Goal: Communication & Community: Answer question/provide support

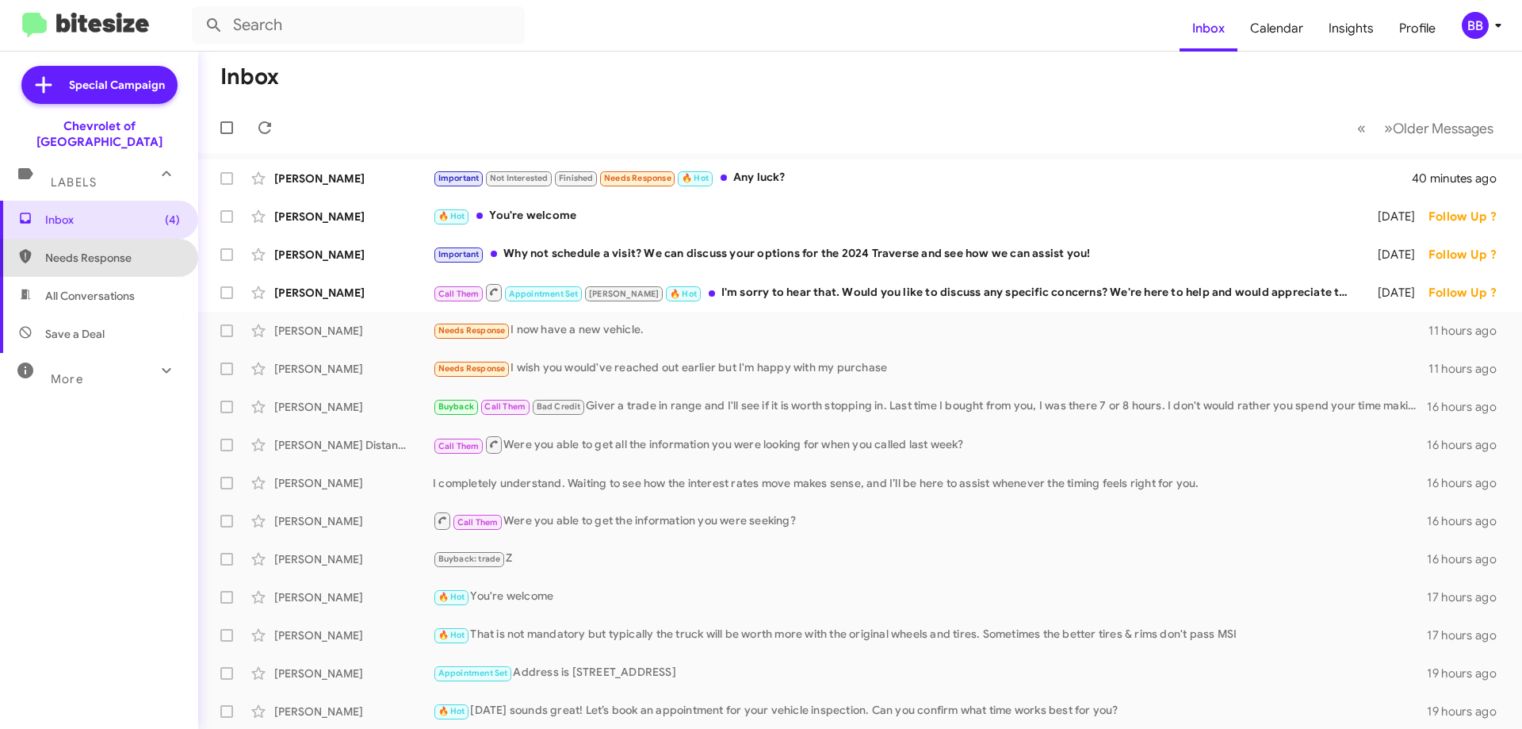
click at [106, 250] on span "Needs Response" at bounding box center [112, 258] width 135 height 16
type input "in:needs-response"
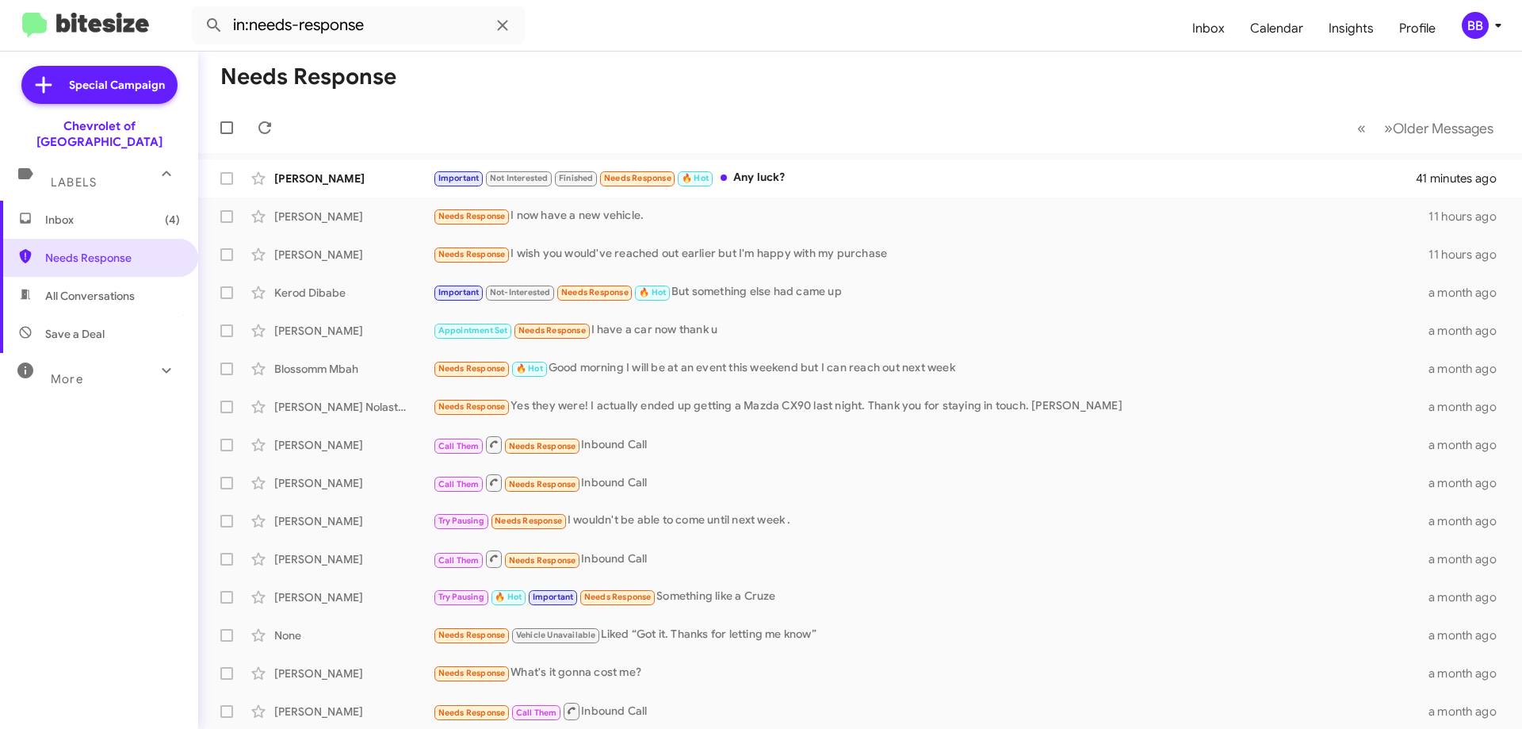
click at [82, 212] on span "Inbox (4)" at bounding box center [99, 220] width 198 height 38
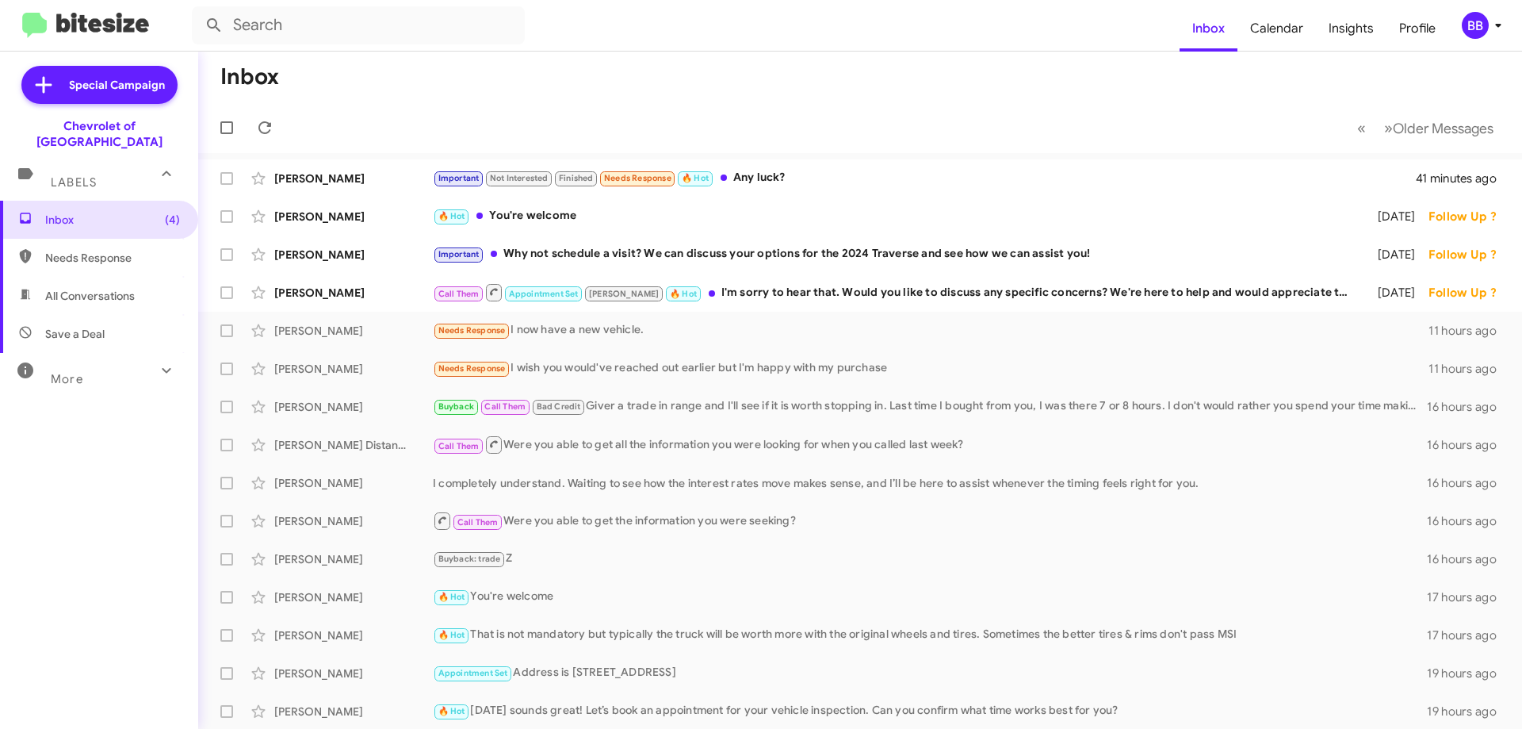
click at [130, 362] on div "More" at bounding box center [83, 372] width 141 height 29
click at [1105, 46] on mat-toolbar "Inbox Calendar Insights Profile BB" at bounding box center [761, 25] width 1522 height 51
click at [875, 297] on div "Call Them Appointment Set [PERSON_NAME] 🔥 Hot I'm sorry to hear that. Would you…" at bounding box center [939, 292] width 1013 height 20
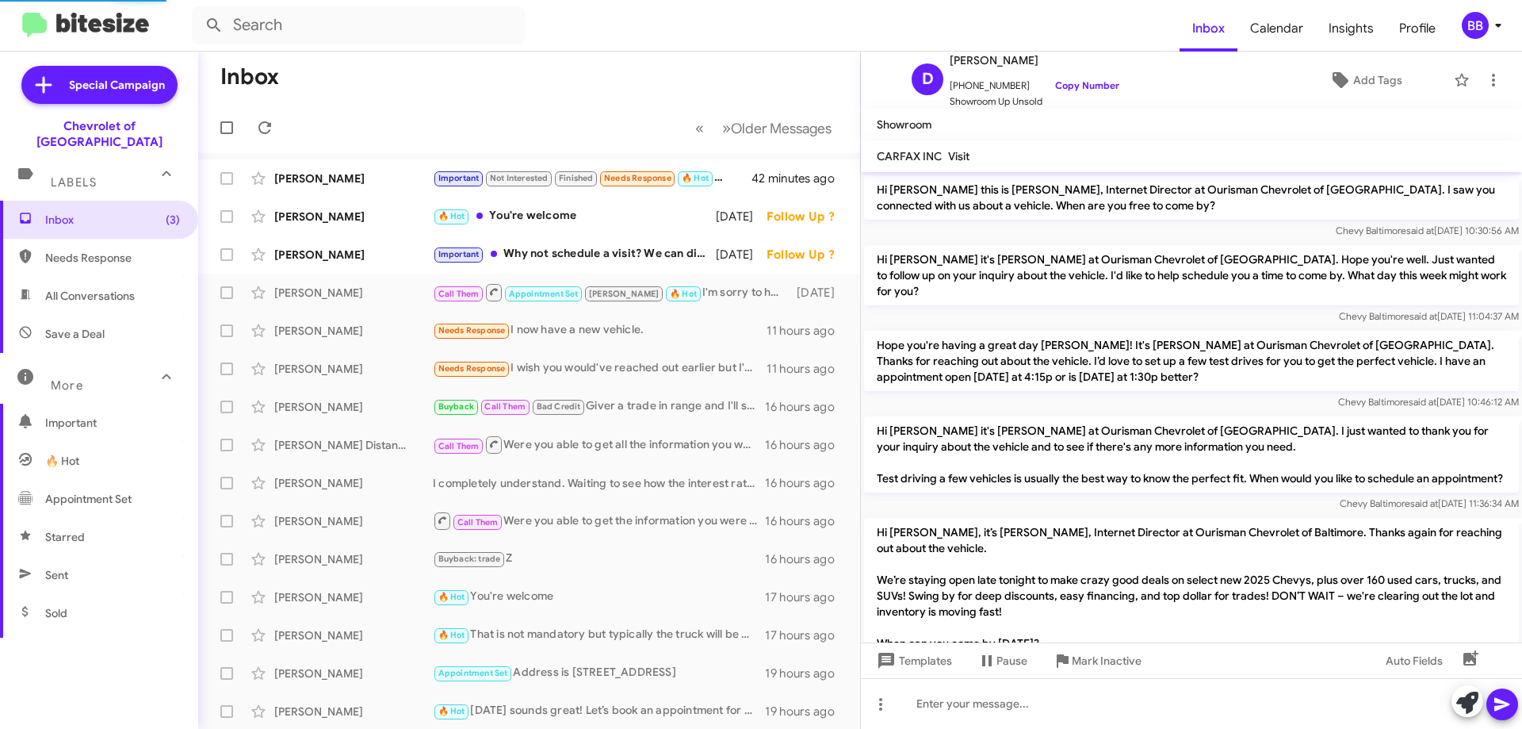
scroll to position [1190, 0]
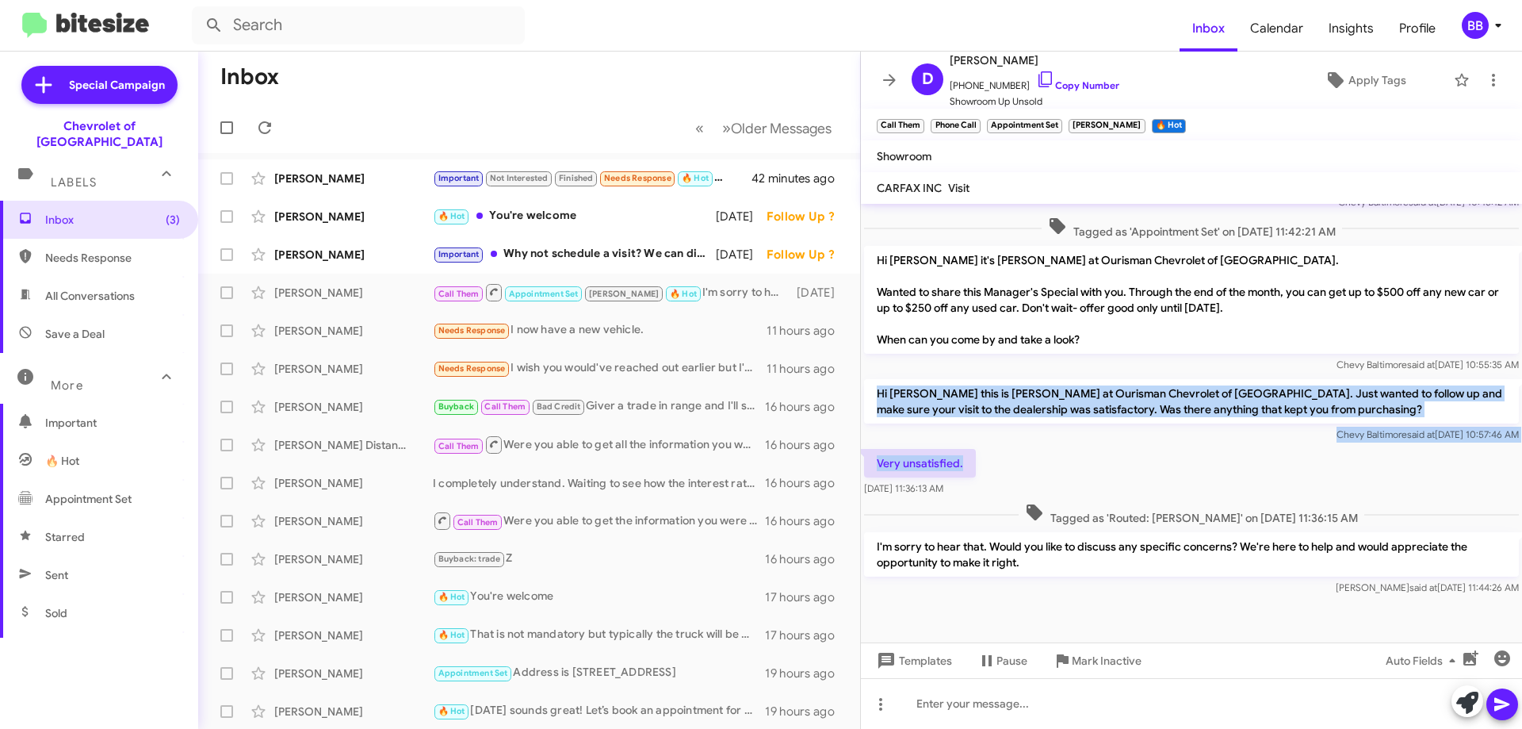
drag, startPoint x: 878, startPoint y: 392, endPoint x: 992, endPoint y: 462, distance: 133.8
copy div "Hi [PERSON_NAME] this is [PERSON_NAME] at Ourisman Chevrolet of [GEOGRAPHIC_DAT…"
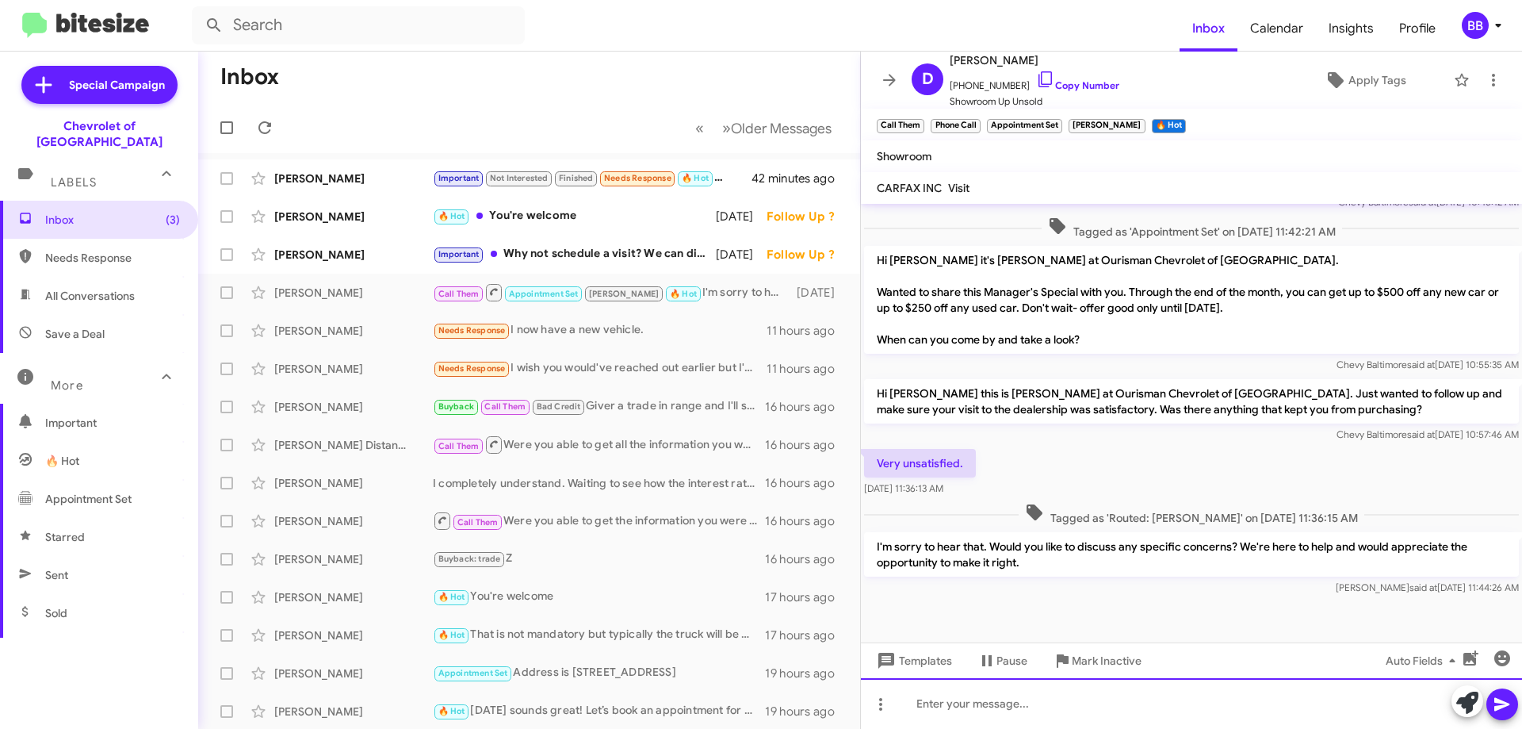
click at [1024, 722] on div at bounding box center [1191, 703] width 661 height 51
paste div
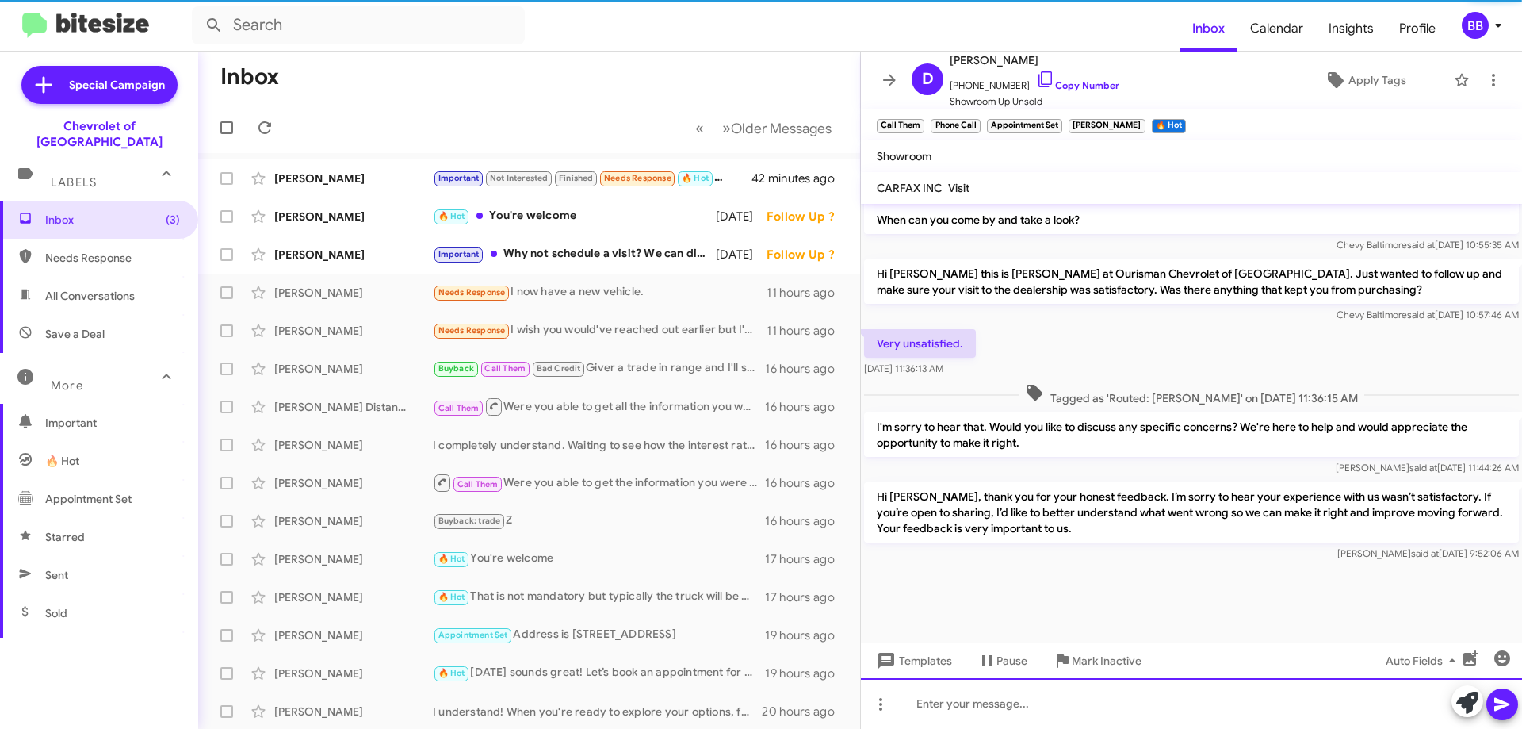
scroll to position [1311, 0]
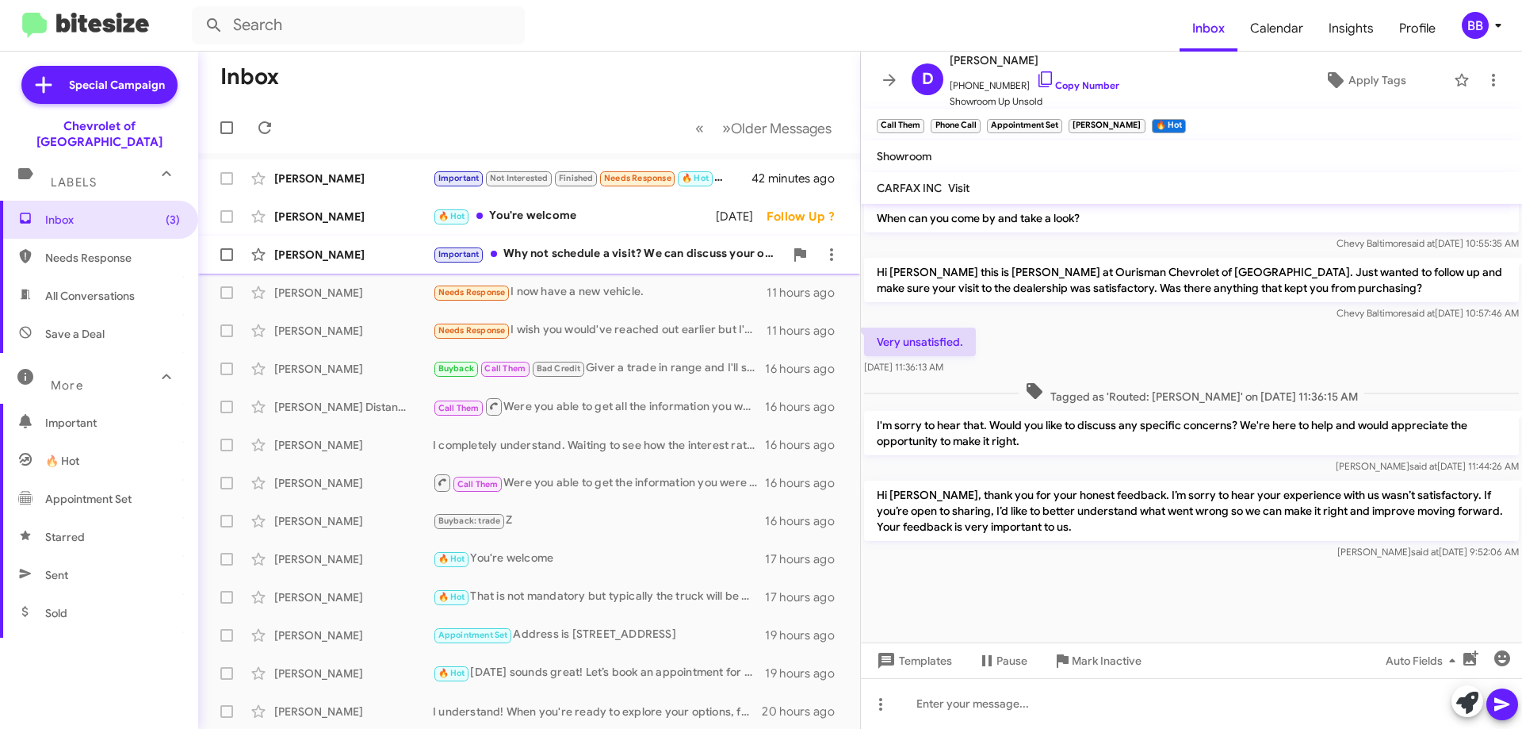
click at [593, 254] on div "Important Why not schedule a visit? We can discuss your options for the 2024 Tr…" at bounding box center [608, 254] width 351 height 18
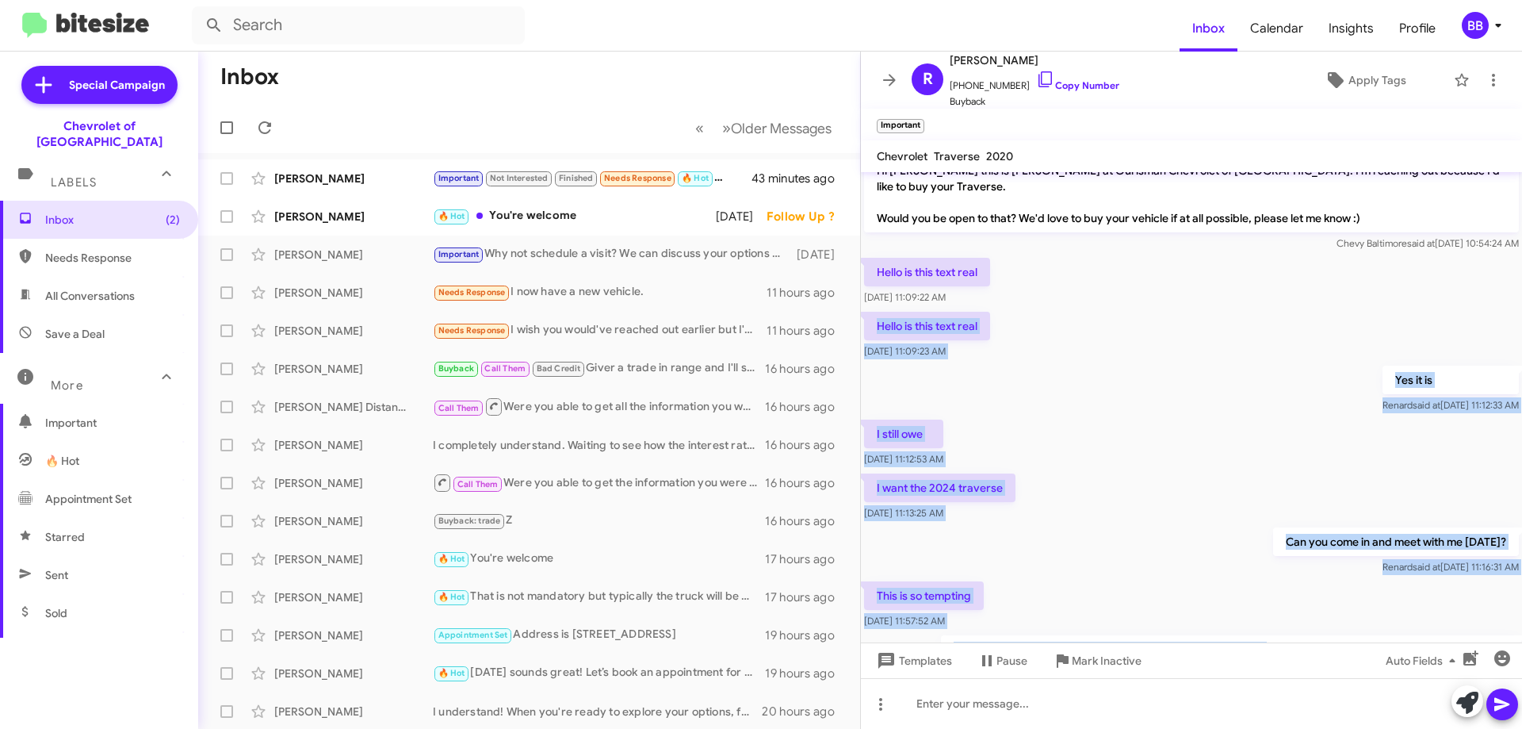
scroll to position [441, 0]
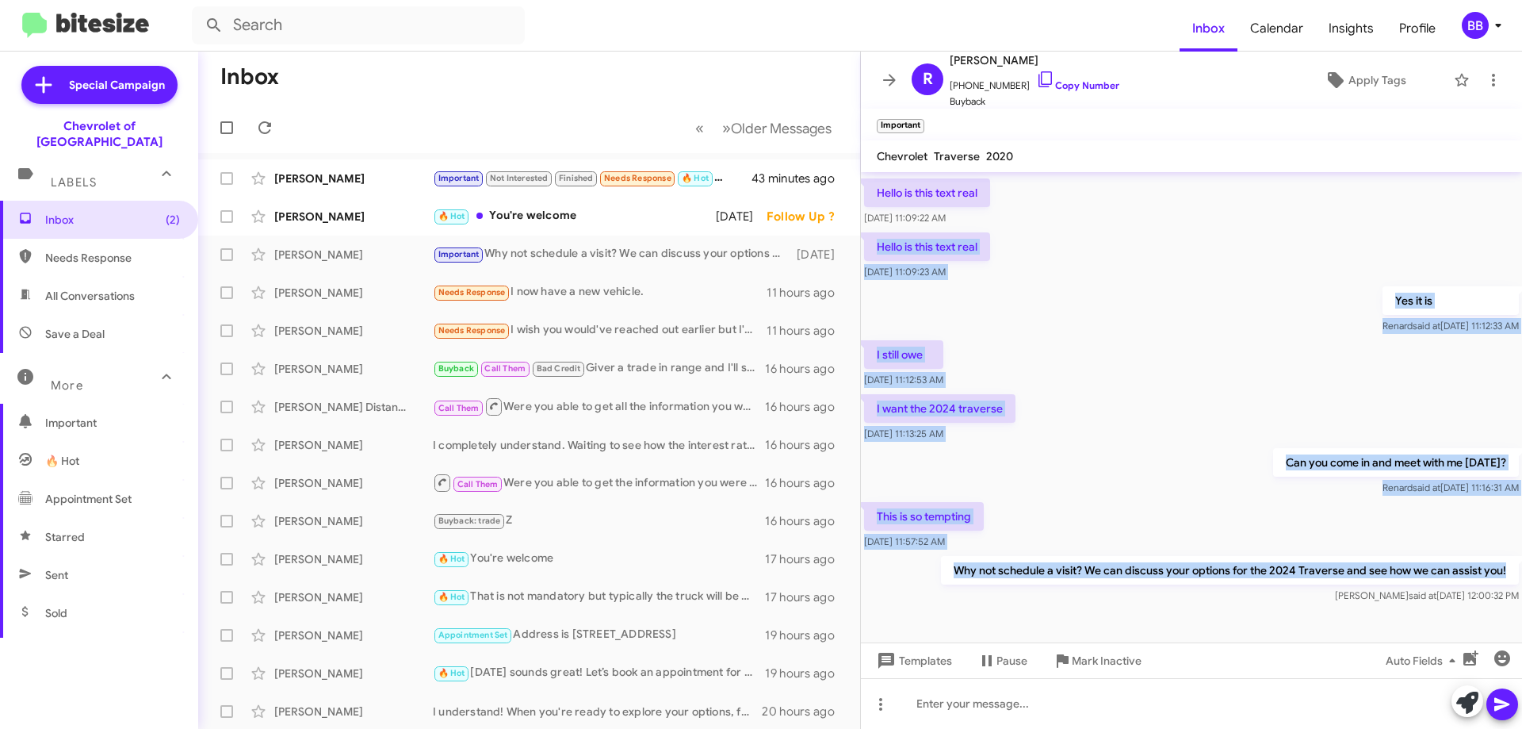
drag, startPoint x: 888, startPoint y: 314, endPoint x: 1495, endPoint y: 550, distance: 651.0
click at [1495, 550] on div "Hi [PERSON_NAME] this is [PERSON_NAME], Internet Director at Ourisman Chevrolet…" at bounding box center [1191, 168] width 661 height 875
click at [1137, 346] on div "I still owe [DATE] 11:12:53 AM" at bounding box center [1191, 364] width 661 height 54
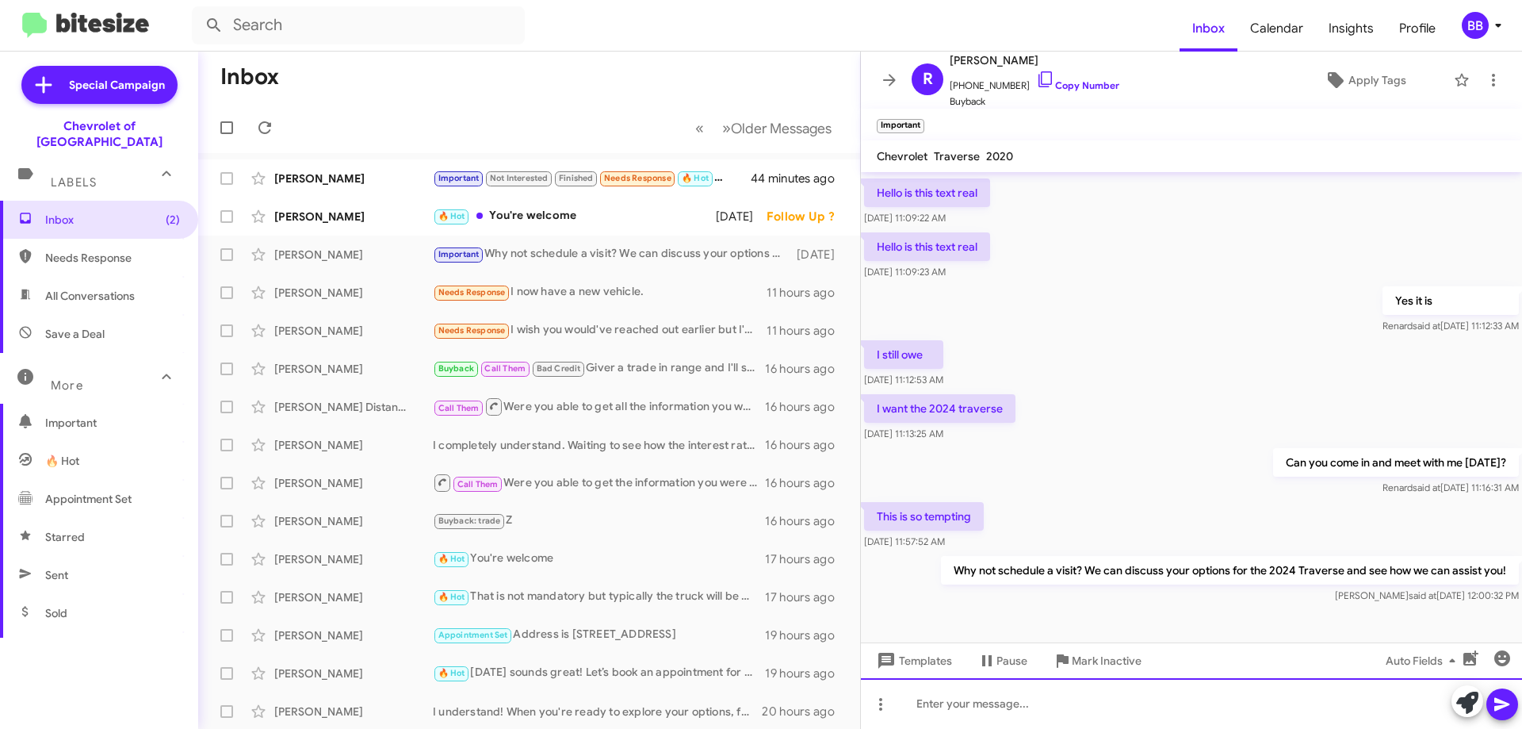
click at [1103, 696] on div at bounding box center [1191, 703] width 661 height 51
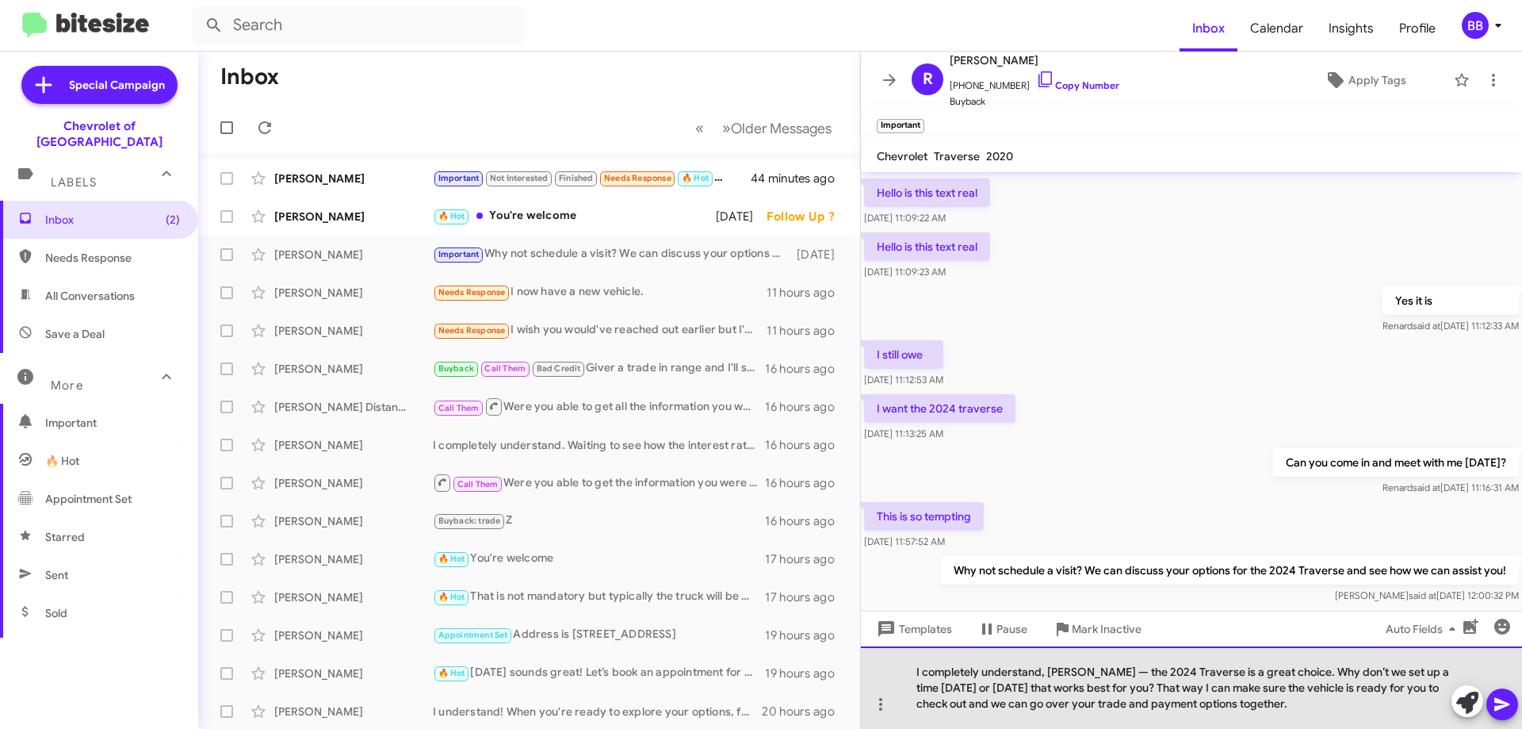
click at [1150, 672] on div "I completely understand, [PERSON_NAME] — the 2024 Traverse is a great choice. W…" at bounding box center [1191, 687] width 661 height 82
drag, startPoint x: 1146, startPoint y: 672, endPoint x: 895, endPoint y: 664, distance: 250.7
click at [897, 664] on div "I completely understand, [PERSON_NAME] — the 2024 Traverse is a great choice. W…" at bounding box center [1191, 687] width 661 height 82
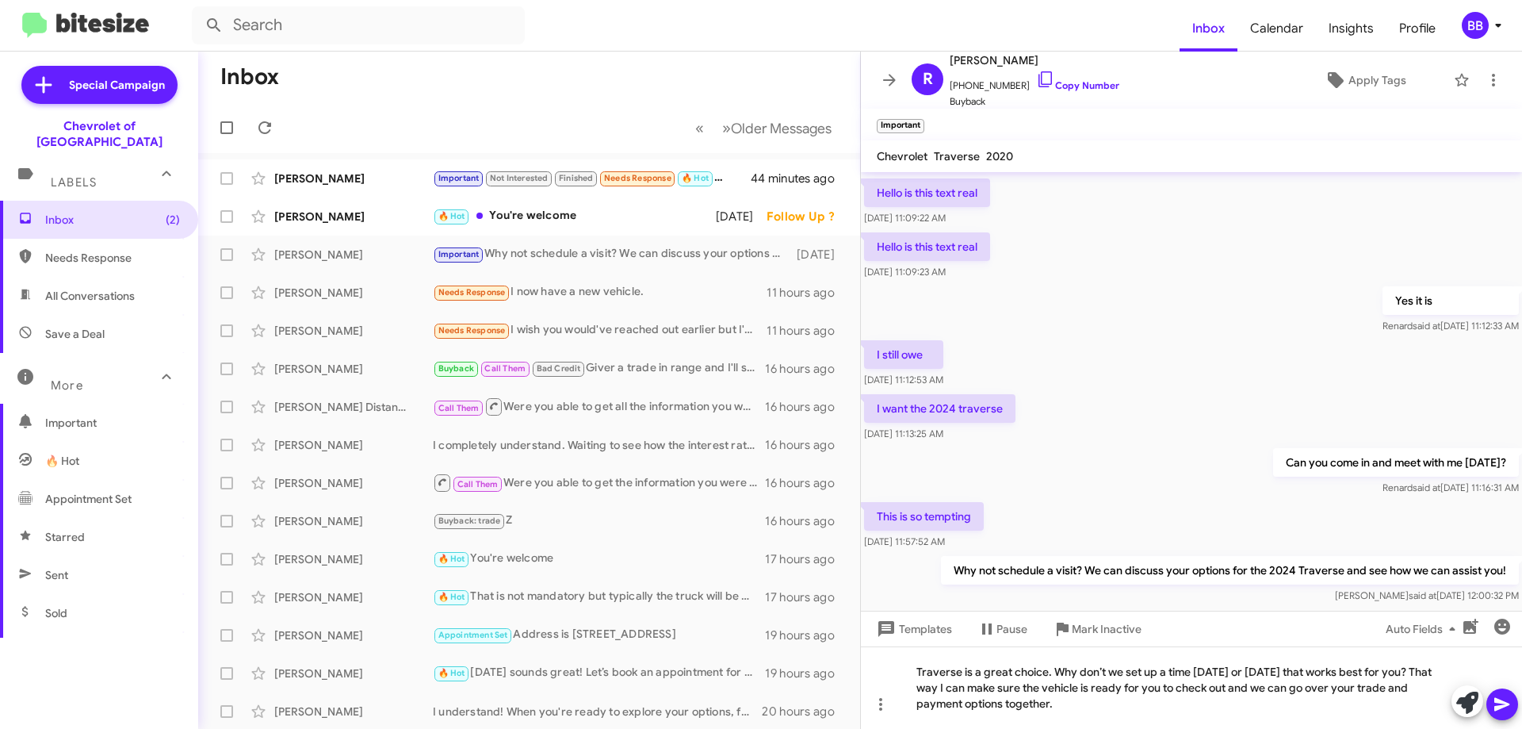
click at [1493, 700] on button at bounding box center [1503, 704] width 32 height 32
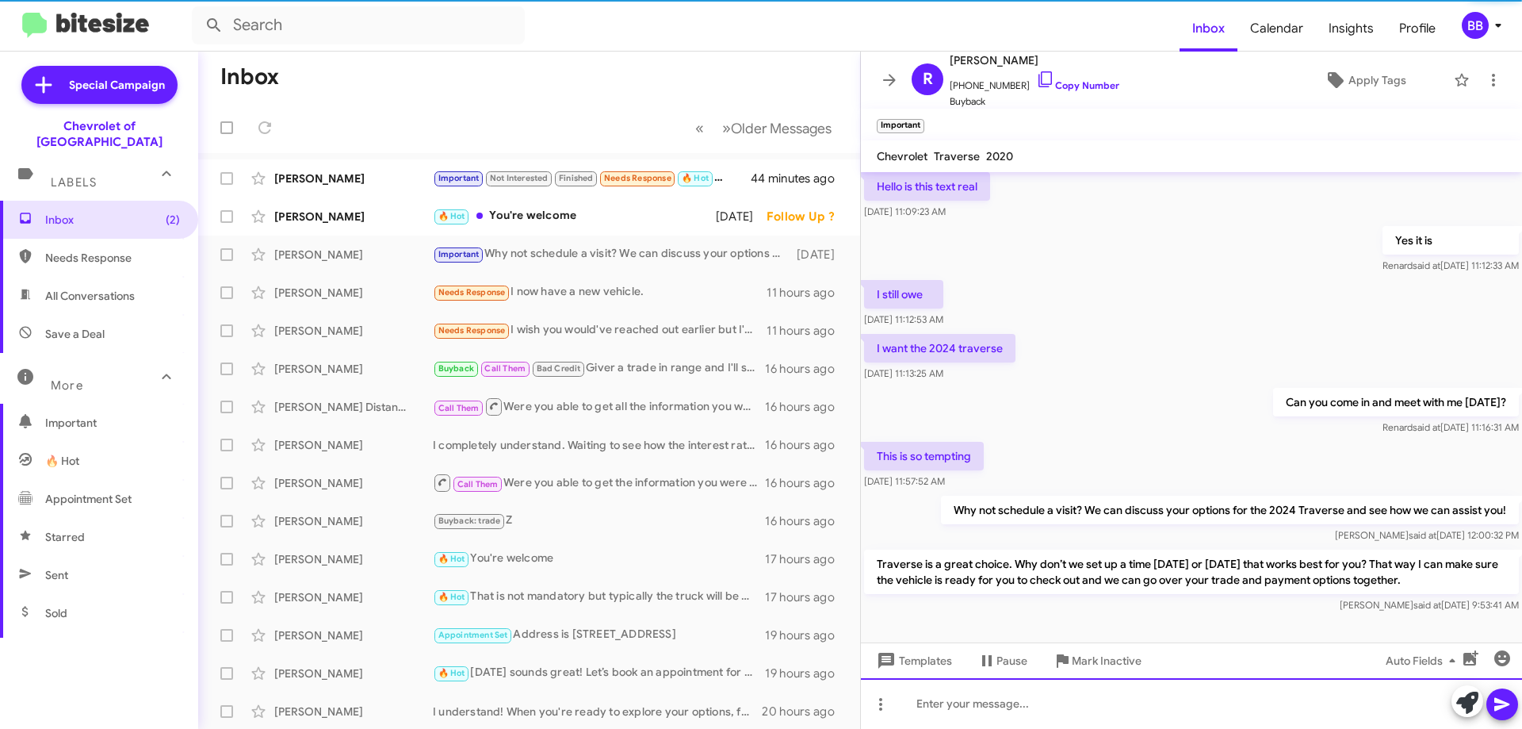
scroll to position [515, 0]
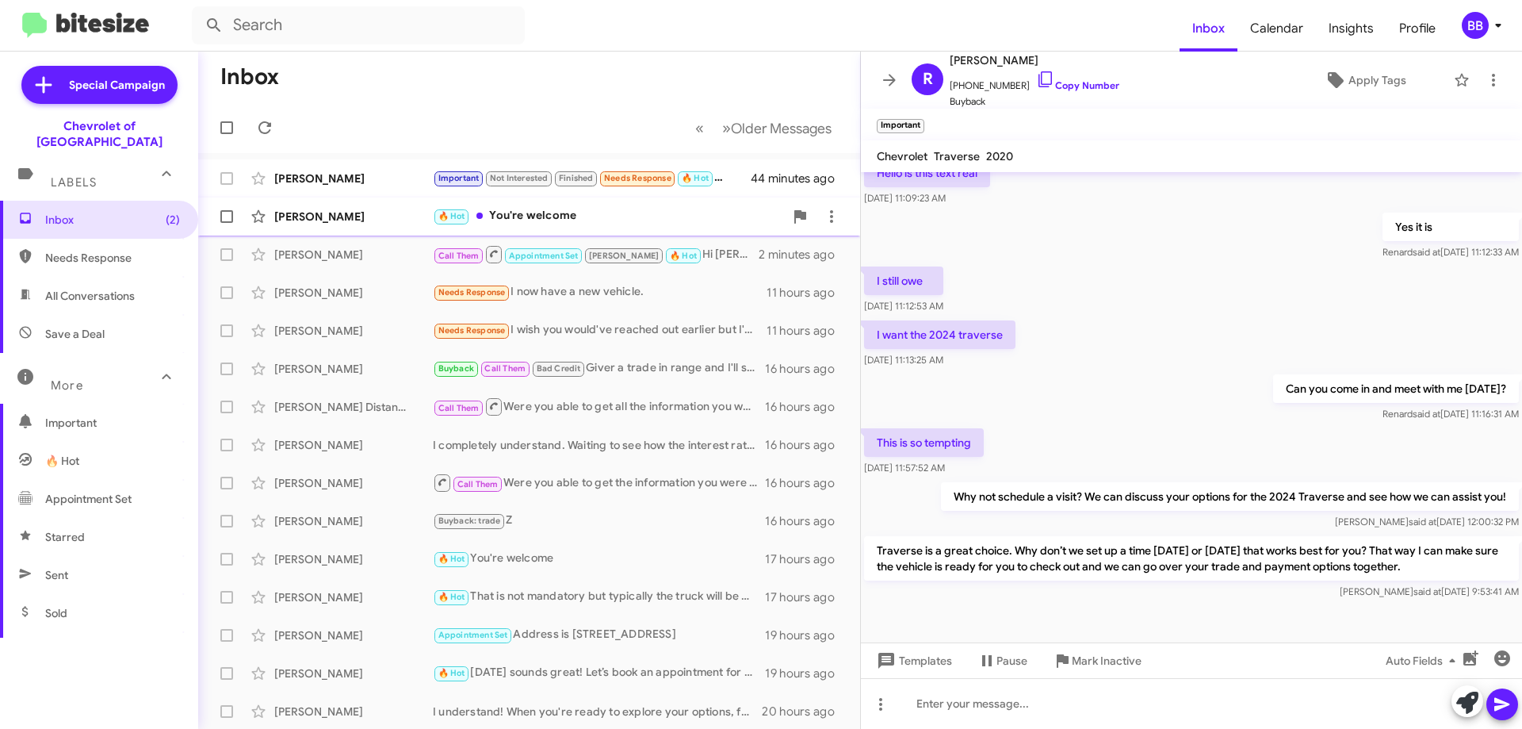
click at [611, 219] on div "🔥 Hot You're welcome" at bounding box center [608, 216] width 351 height 18
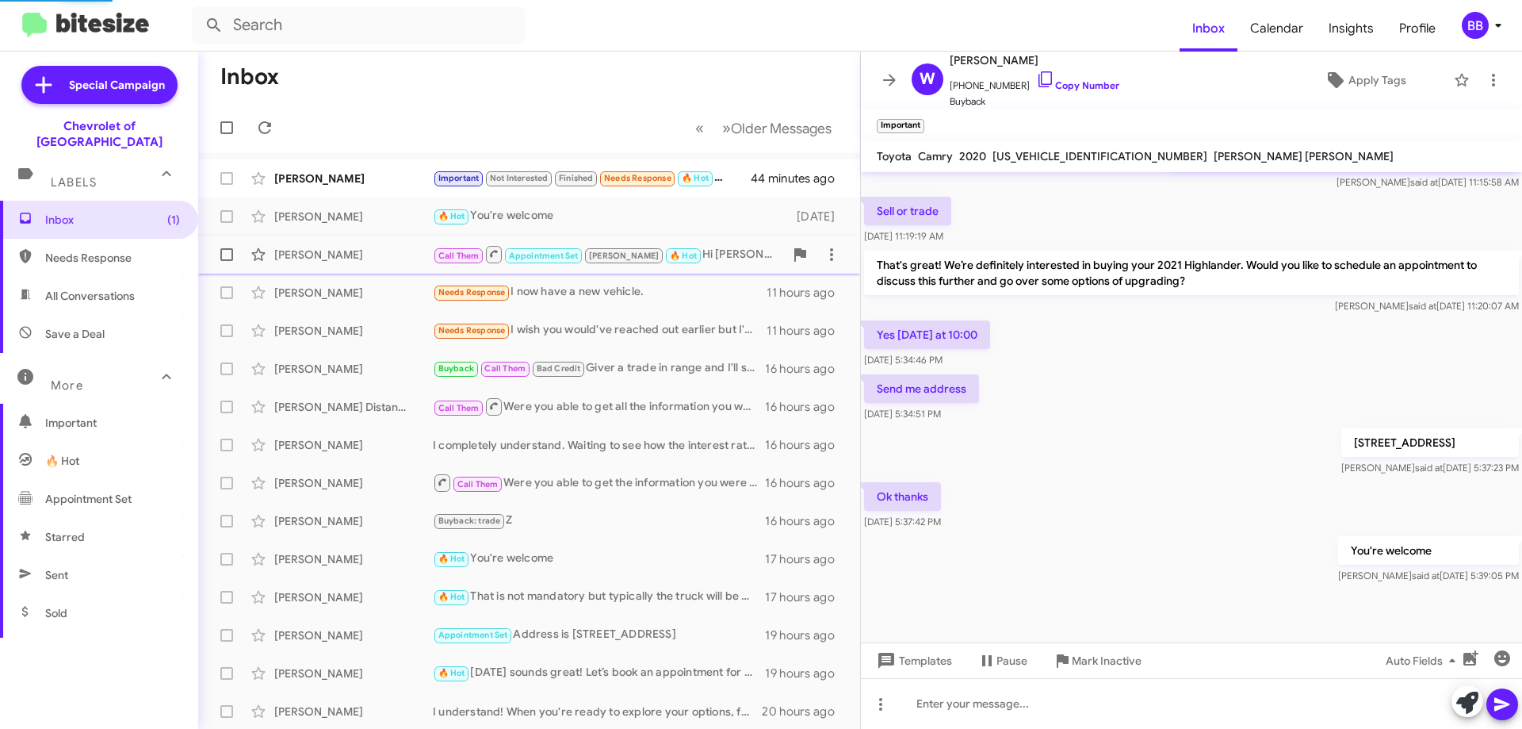
scroll to position [483, 0]
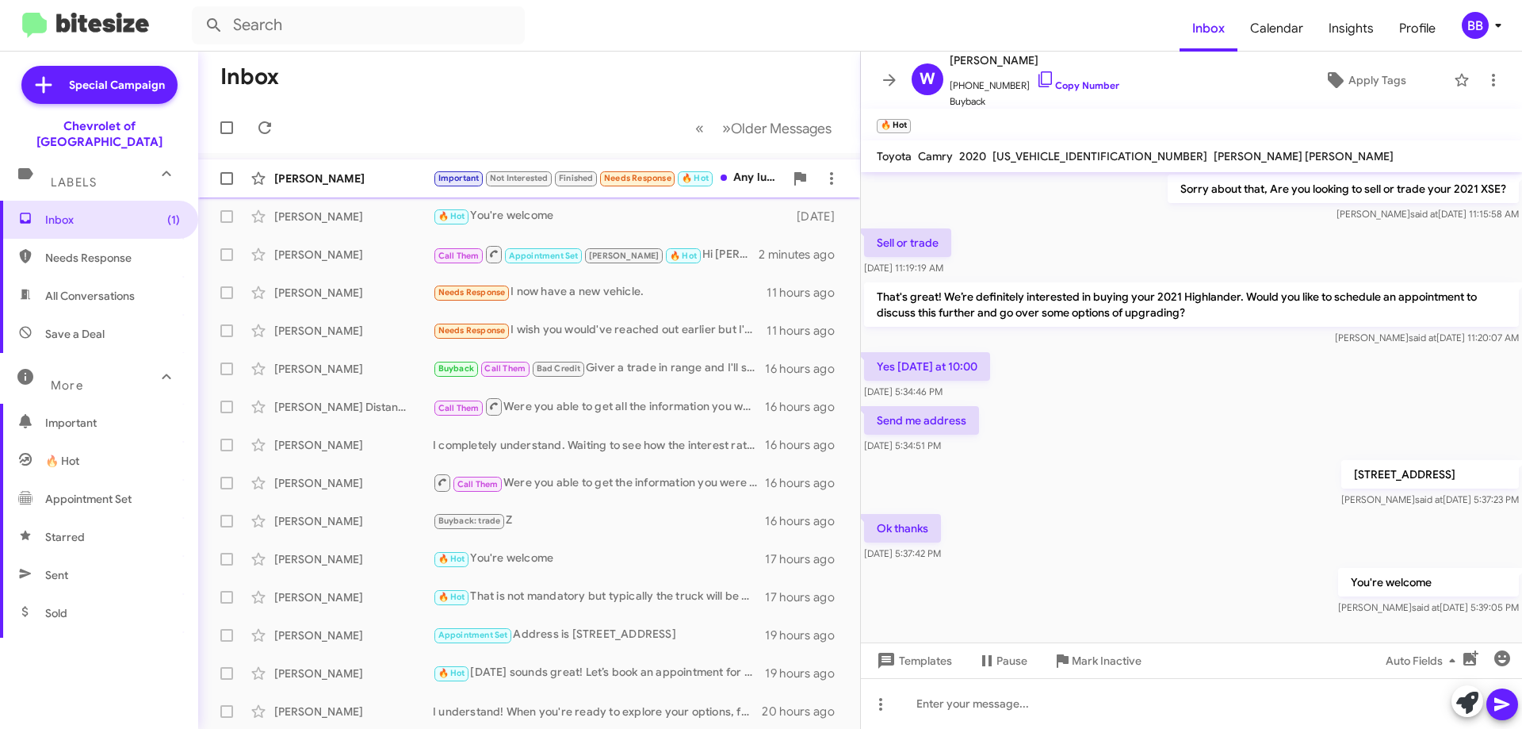
click at [730, 182] on div "Important Not Interested Finished Needs Response 🔥 Hot Any luck?" at bounding box center [608, 178] width 351 height 18
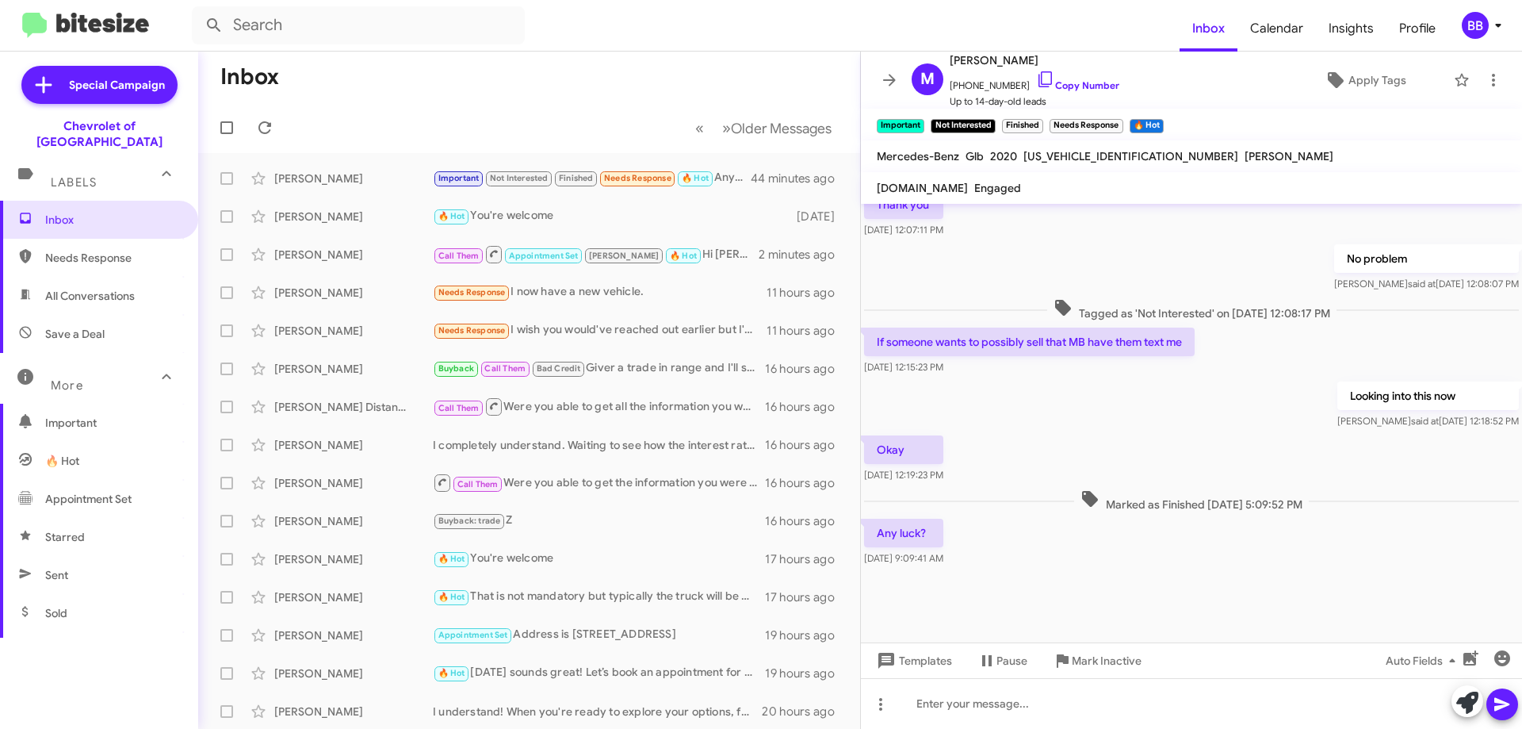
scroll to position [781, 0]
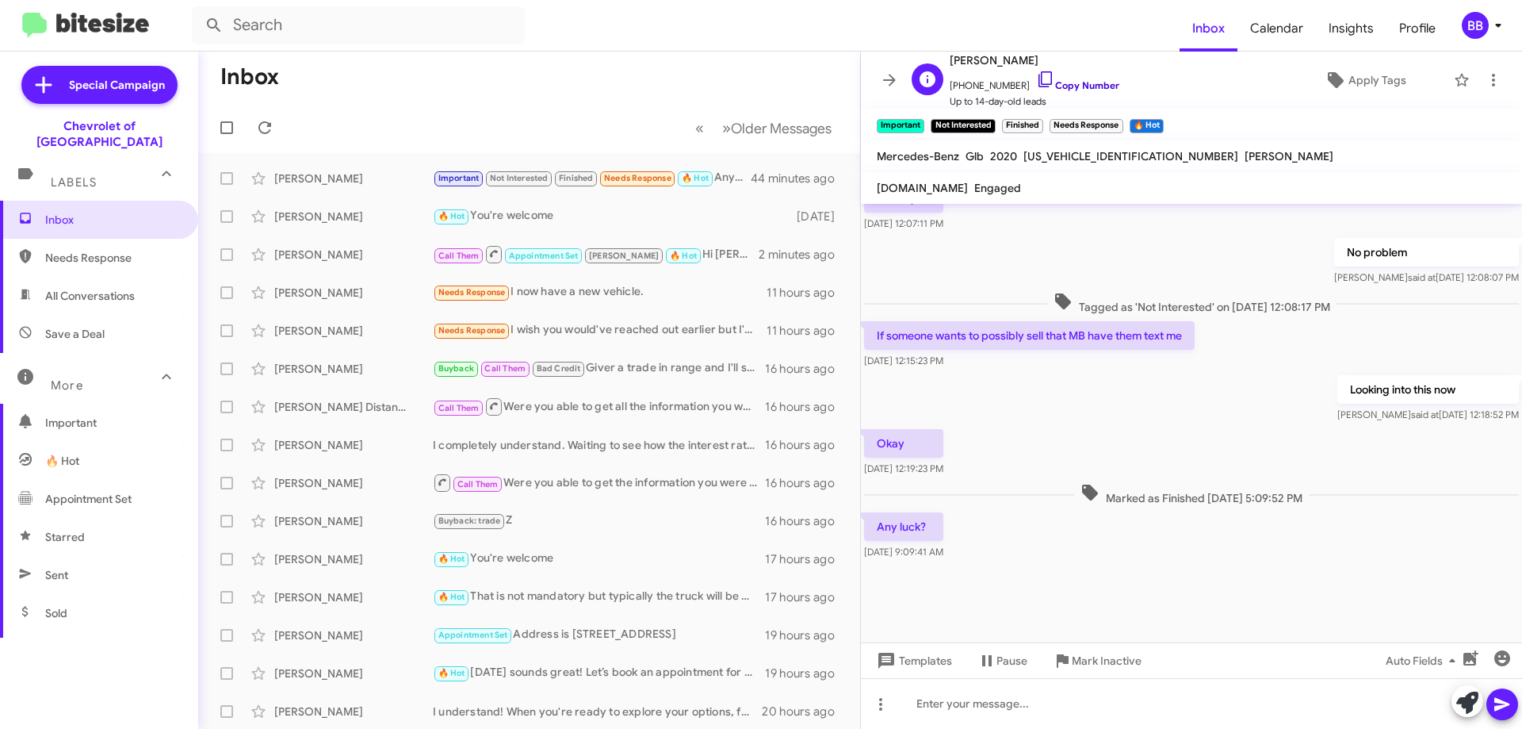
click at [1086, 86] on link "Copy Number" at bounding box center [1077, 85] width 83 height 12
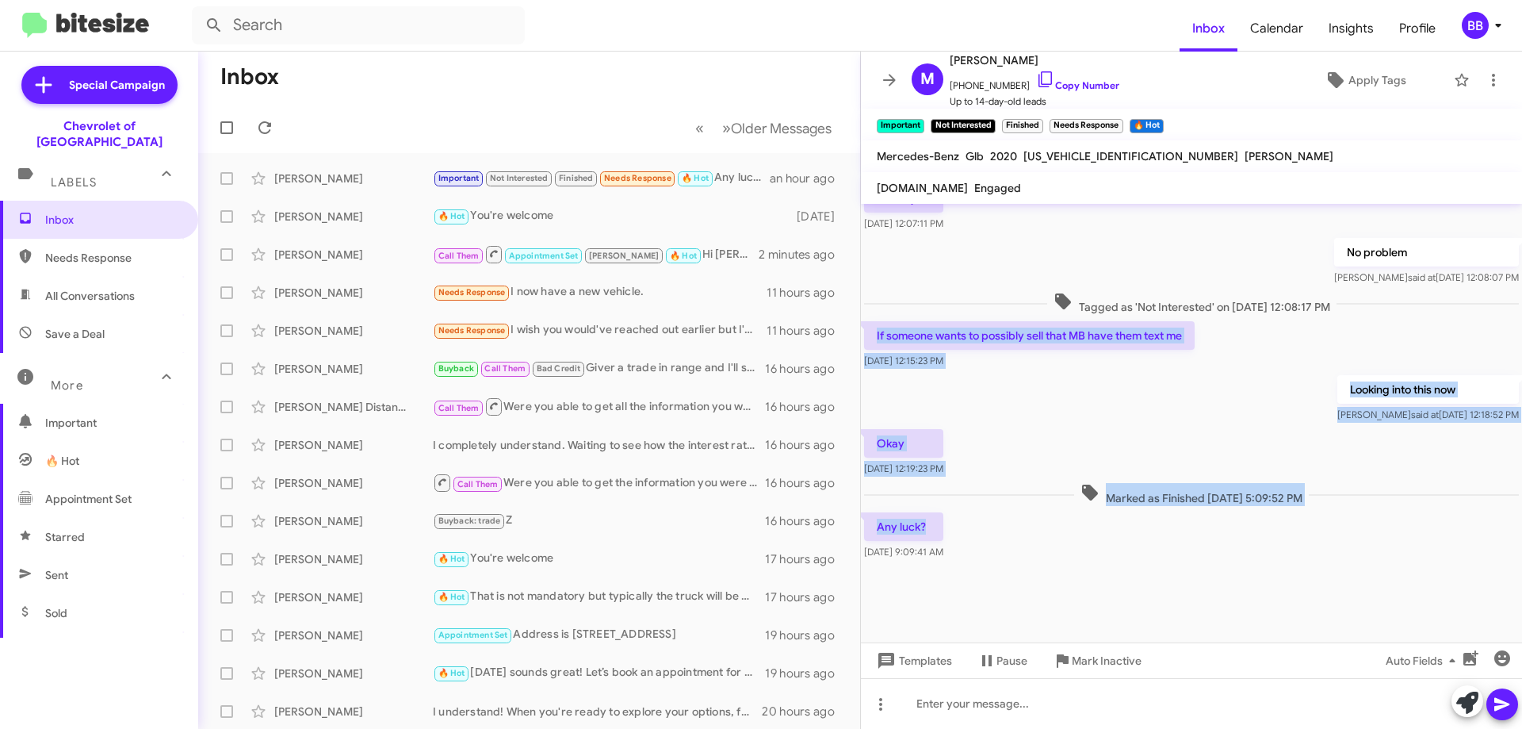
drag, startPoint x: 874, startPoint y: 333, endPoint x: 932, endPoint y: 532, distance: 207.3
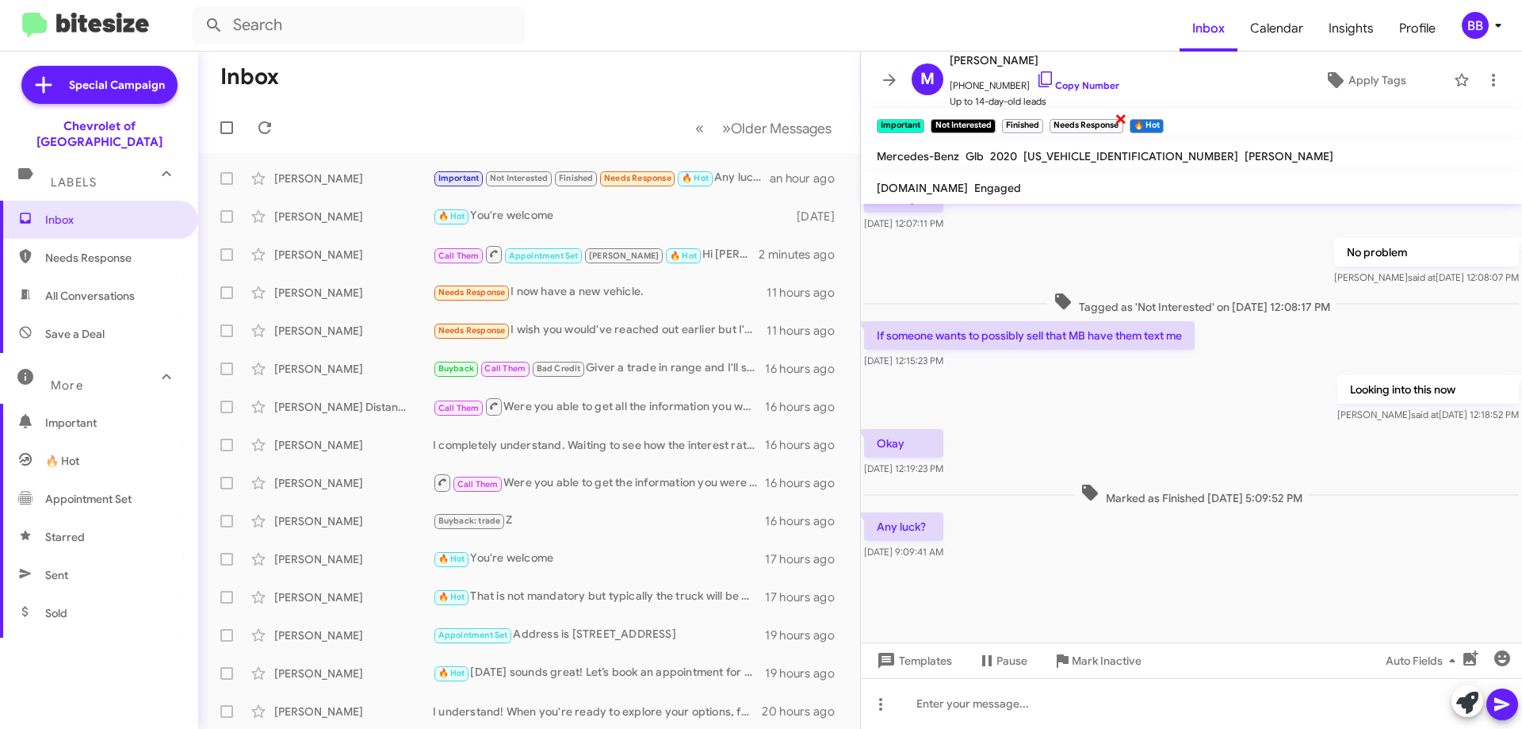
click at [1122, 122] on span "×" at bounding box center [1121, 118] width 13 height 19
click at [123, 251] on span "Needs Response" at bounding box center [99, 258] width 198 height 38
type input "in:needs-response"
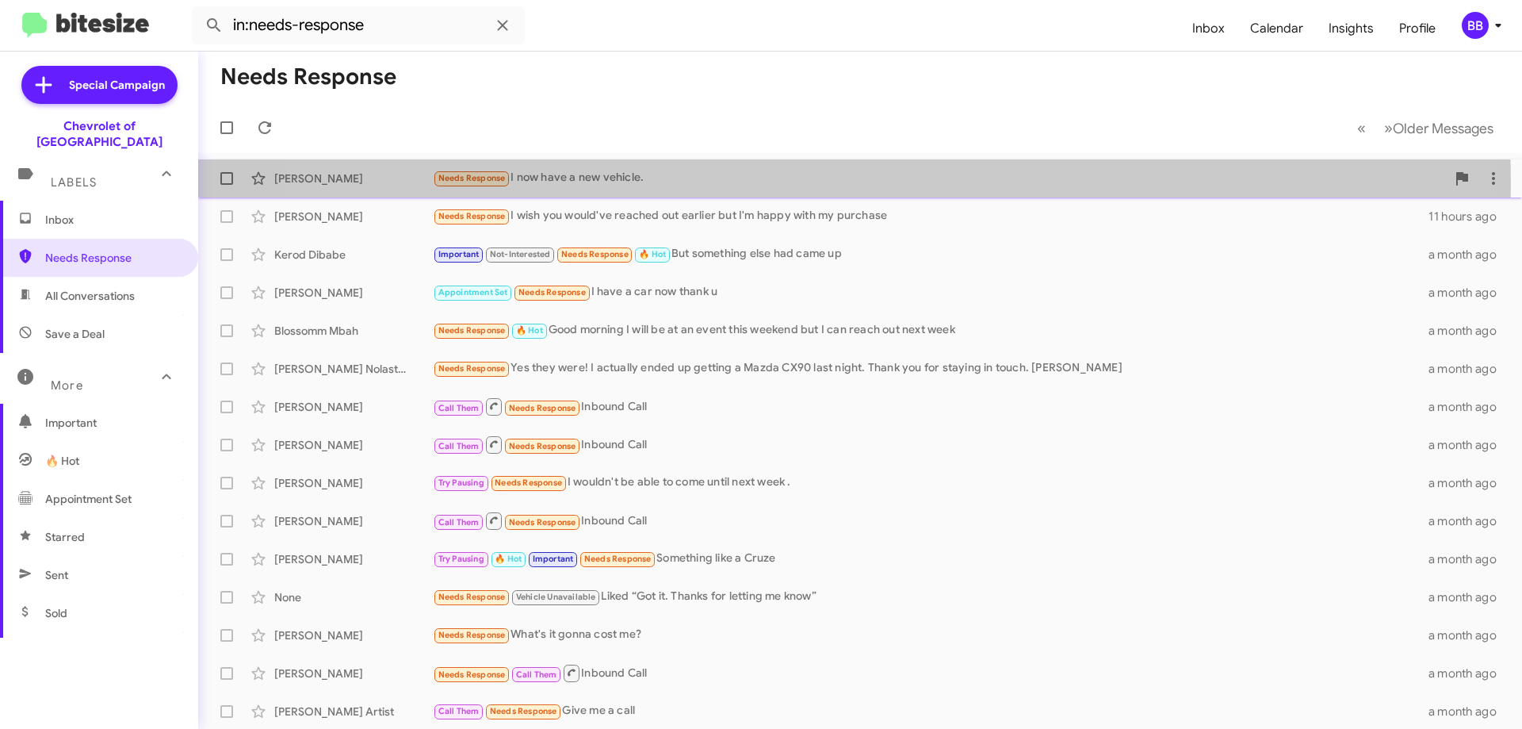
click at [798, 183] on div "Needs Response I now have a new vehicle." at bounding box center [939, 178] width 1013 height 18
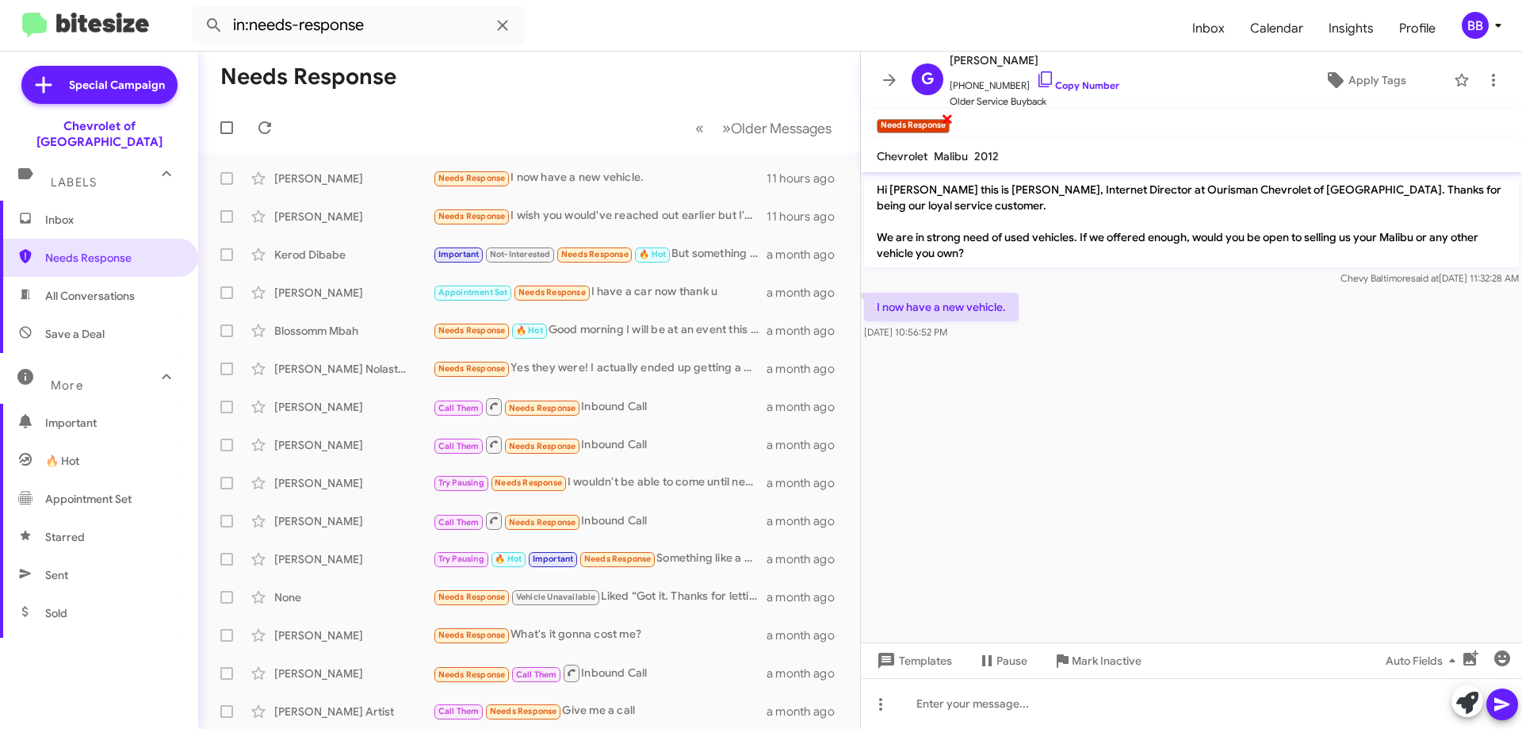
click at [949, 121] on span "×" at bounding box center [947, 118] width 13 height 19
click at [628, 213] on div "Needs Response I wish you would've reached out earlier but I'm happy with my pu…" at bounding box center [608, 216] width 351 height 18
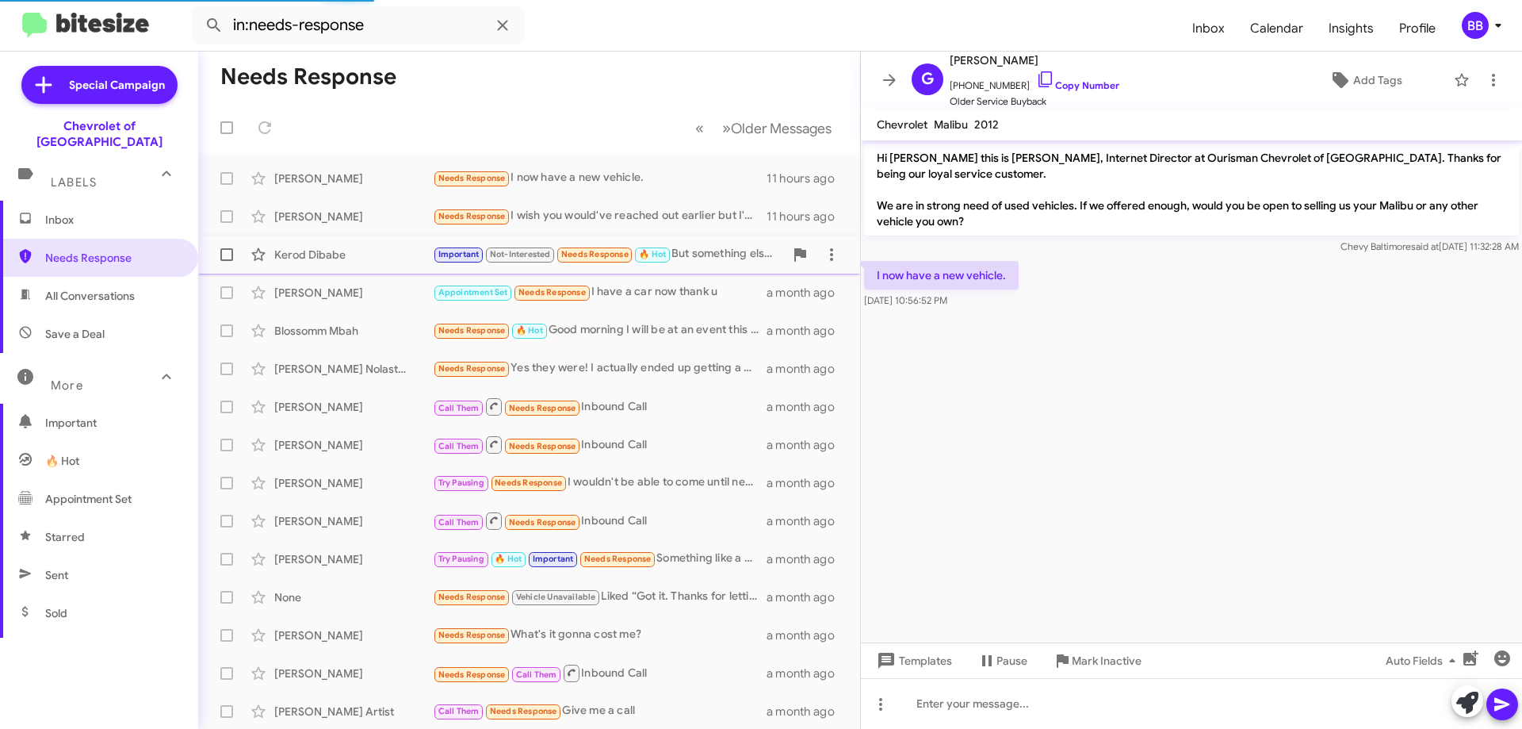
scroll to position [1391, 0]
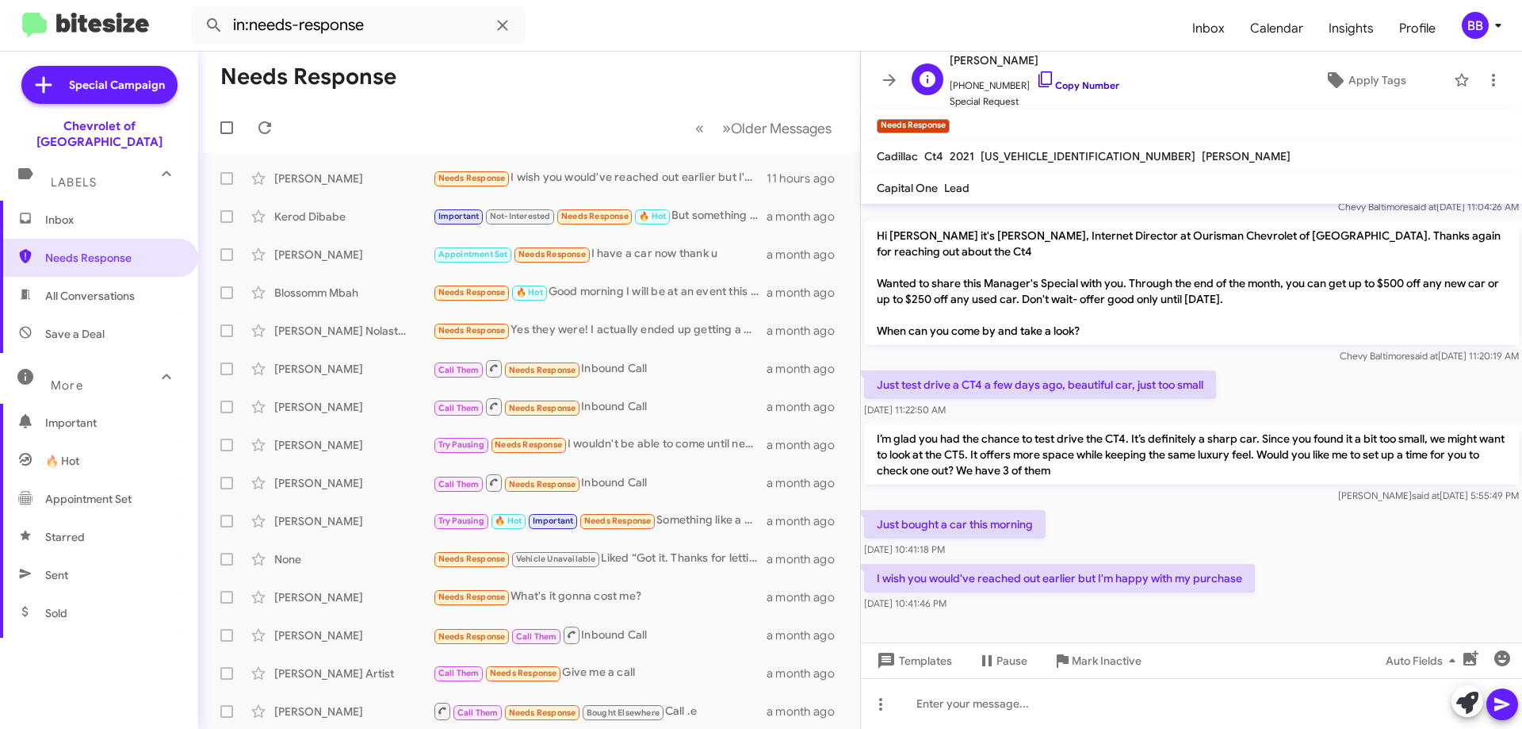
click at [1084, 79] on link "Copy Number" at bounding box center [1077, 85] width 83 height 12
click at [948, 119] on span "×" at bounding box center [947, 118] width 13 height 19
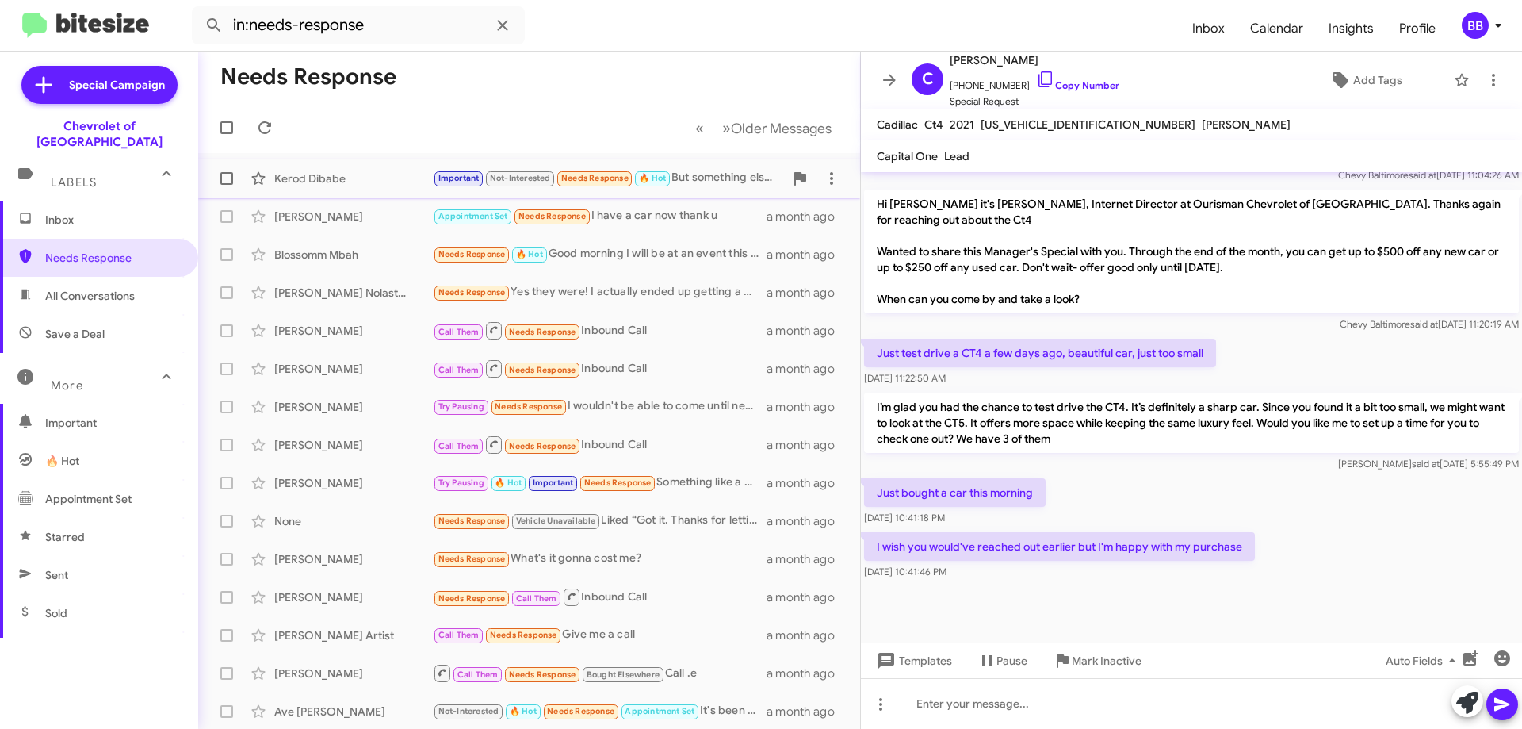
click at [717, 172] on div "Important Not-Interested Needs Response 🔥 Hot But something else had came up" at bounding box center [608, 178] width 351 height 18
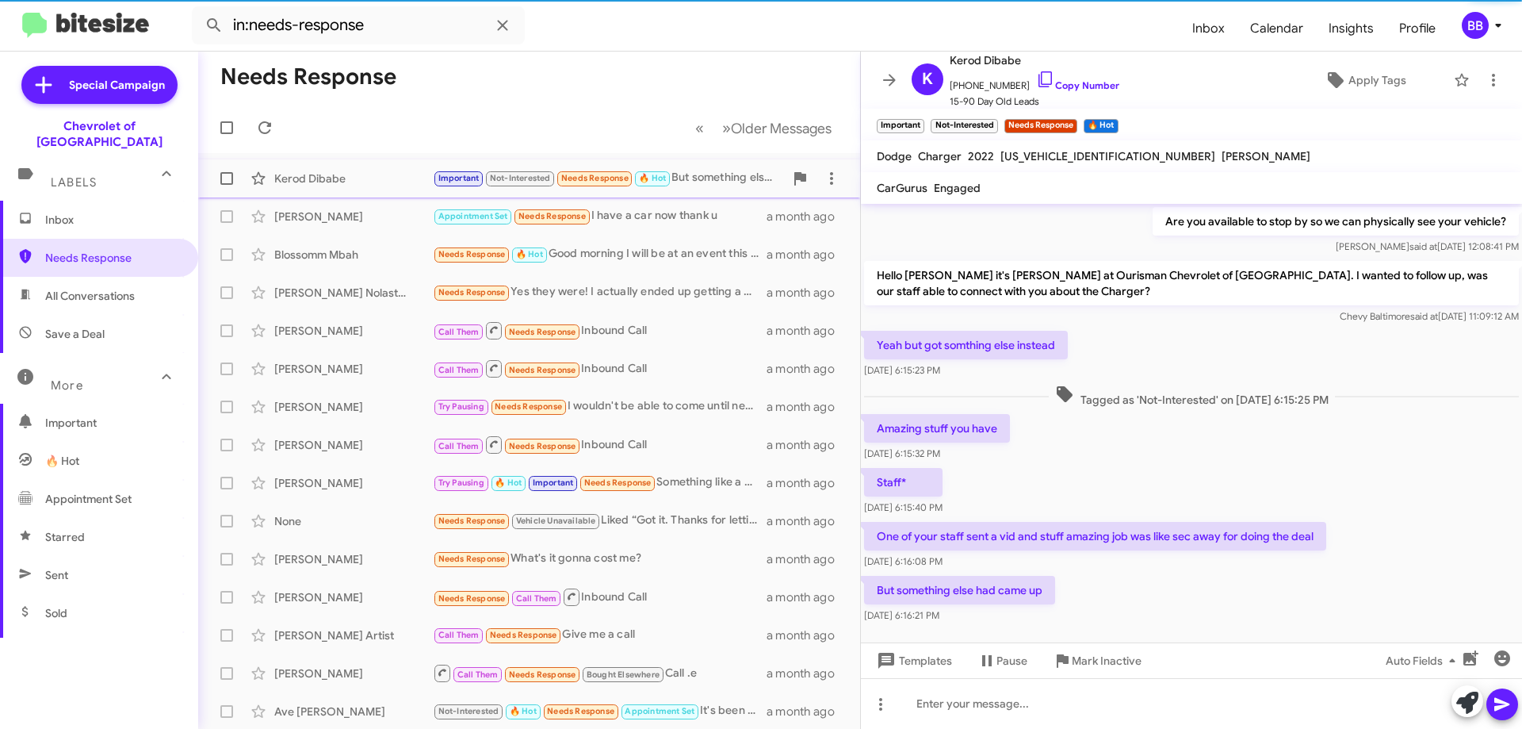
scroll to position [279, 0]
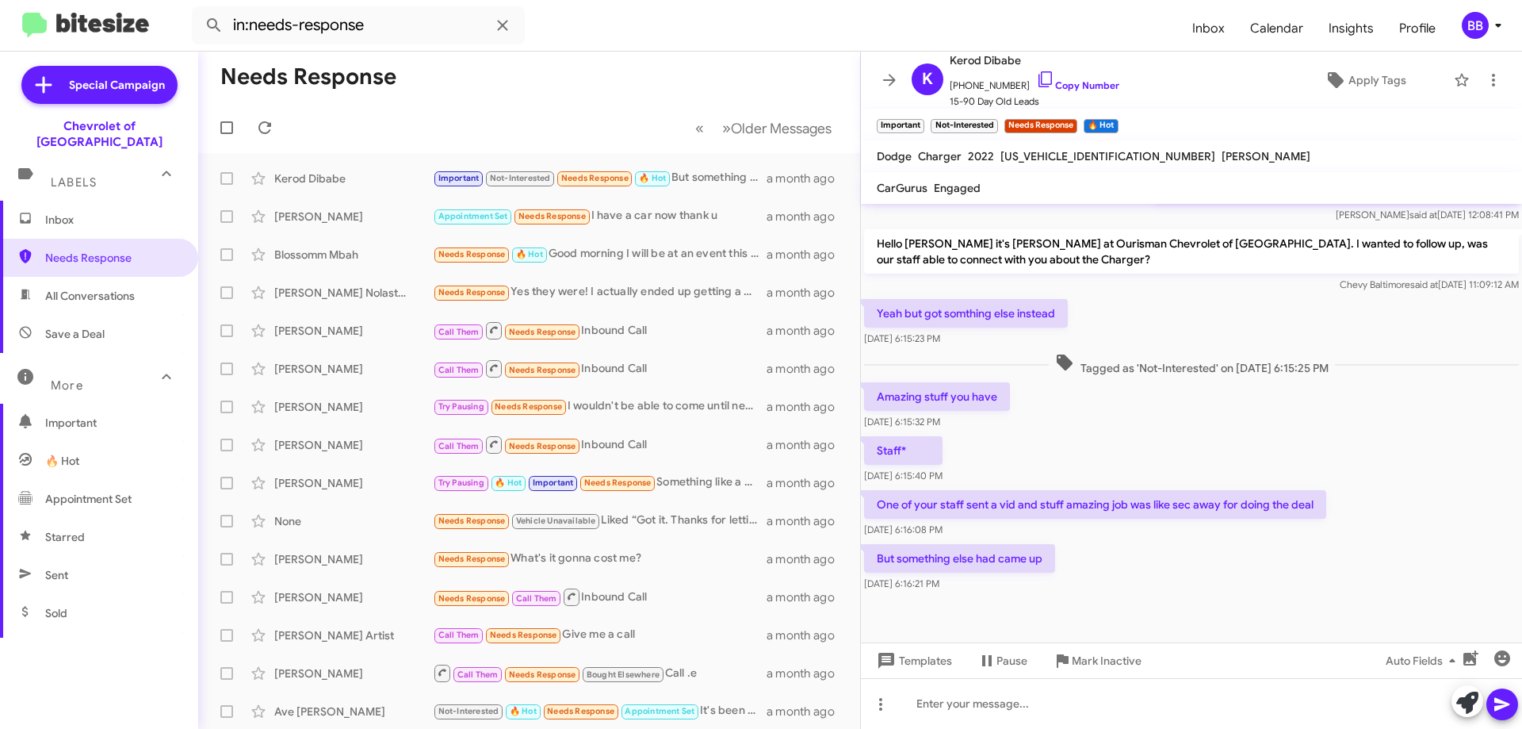
click at [72, 212] on span "Inbox" at bounding box center [112, 220] width 135 height 16
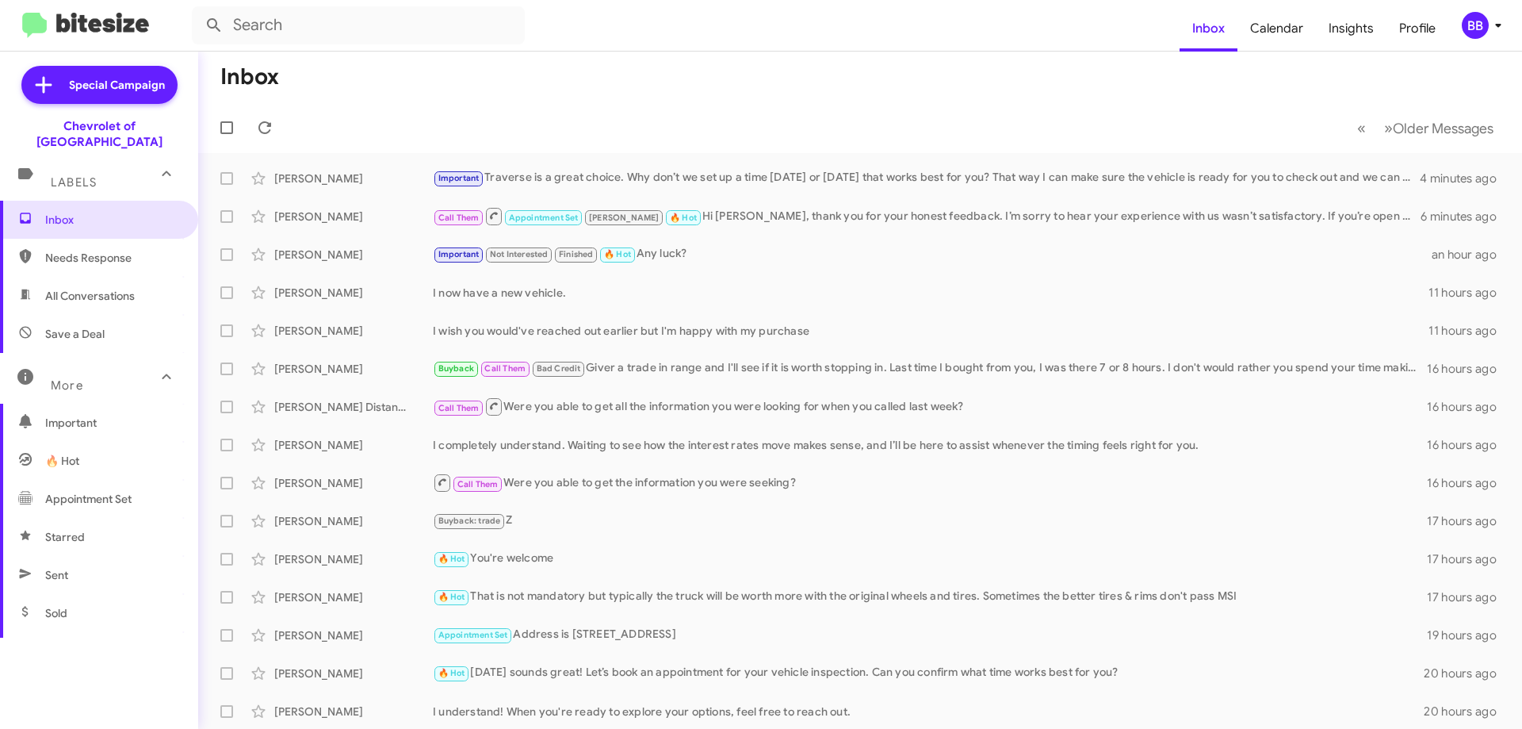
click at [1151, 120] on mat-toolbar-row "« Previous » Next Older Messages" at bounding box center [860, 127] width 1324 height 51
